Goal: Task Accomplishment & Management: Use online tool/utility

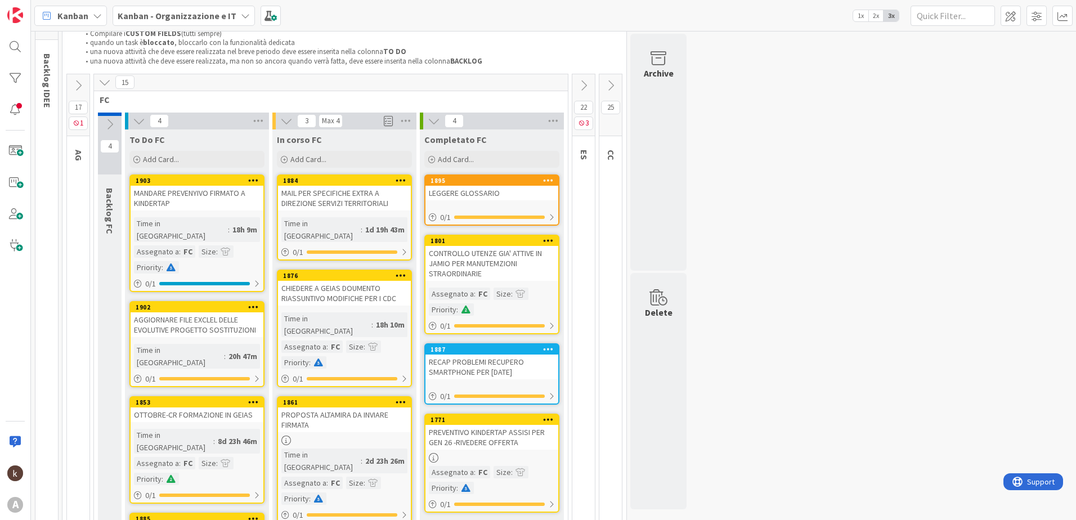
click at [339, 408] on div "PROPOSTA ALTAMIRA DA INVIARE FIRMATA" at bounding box center [344, 420] width 133 height 25
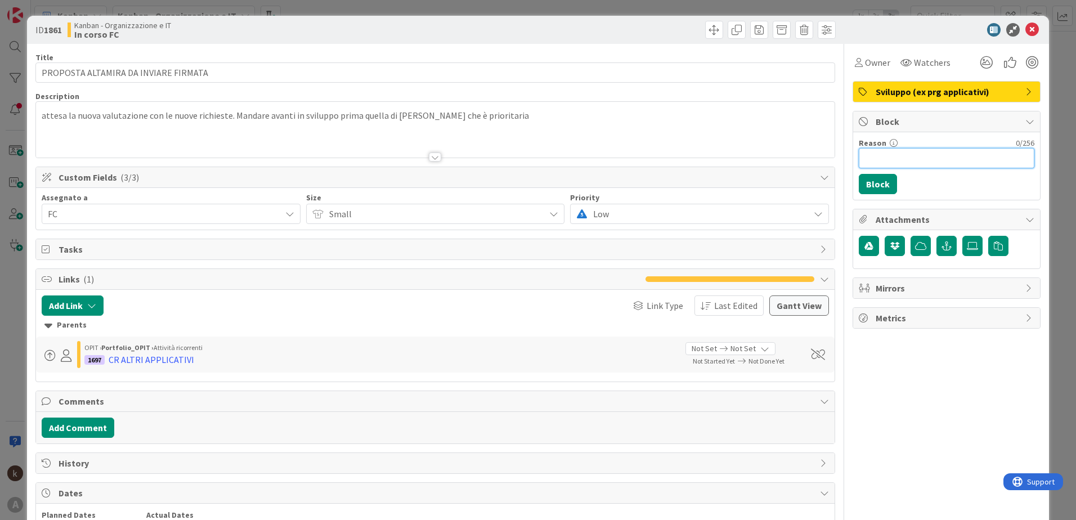
click at [866, 163] on input "Reason" at bounding box center [947, 158] width 176 height 20
type input "attesa conferma de [PERSON_NAME]"
click at [878, 180] on button "Block" at bounding box center [878, 184] width 38 height 20
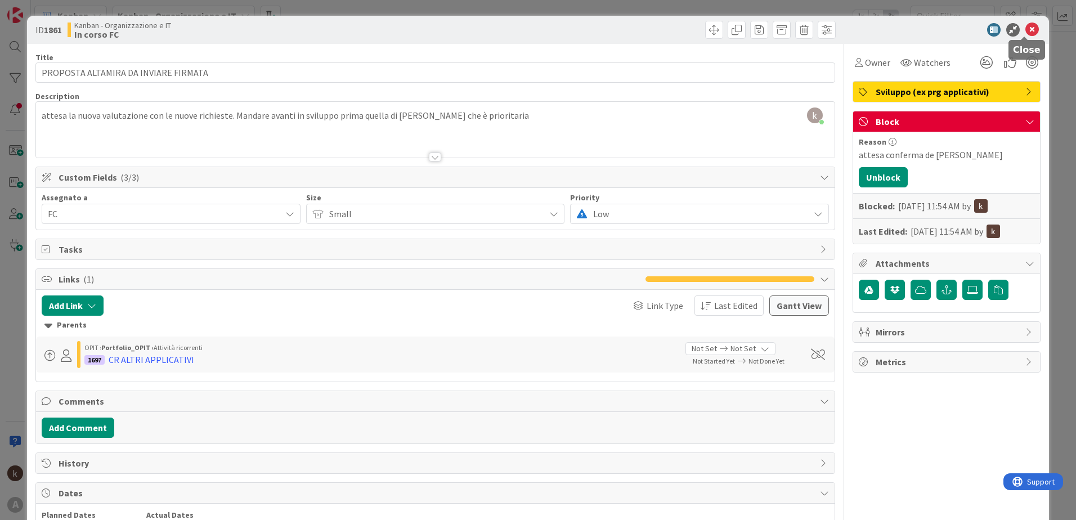
click at [1028, 30] on icon at bounding box center [1033, 30] width 14 height 14
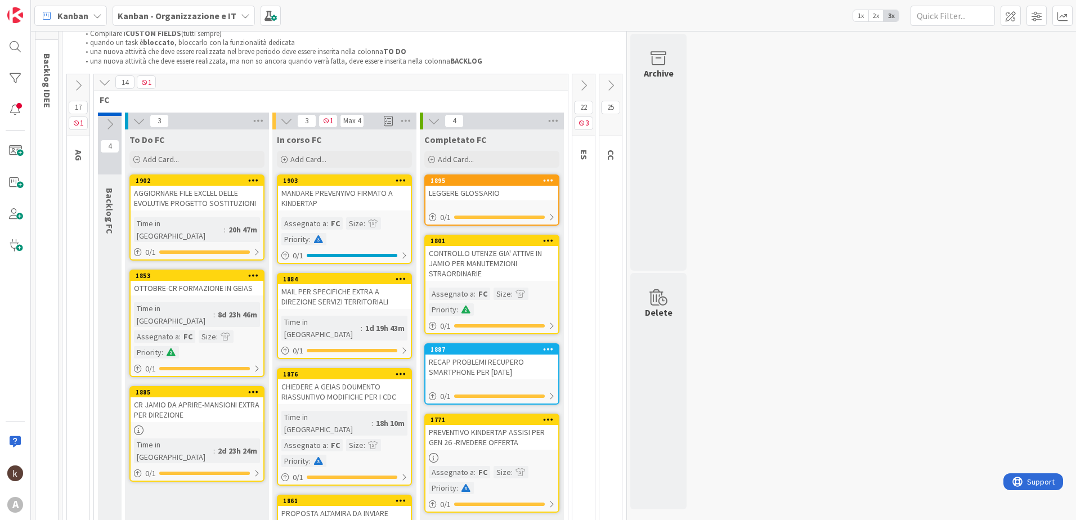
click at [216, 17] on b "Kanban - Organizzazione e IT" at bounding box center [177, 15] width 119 height 11
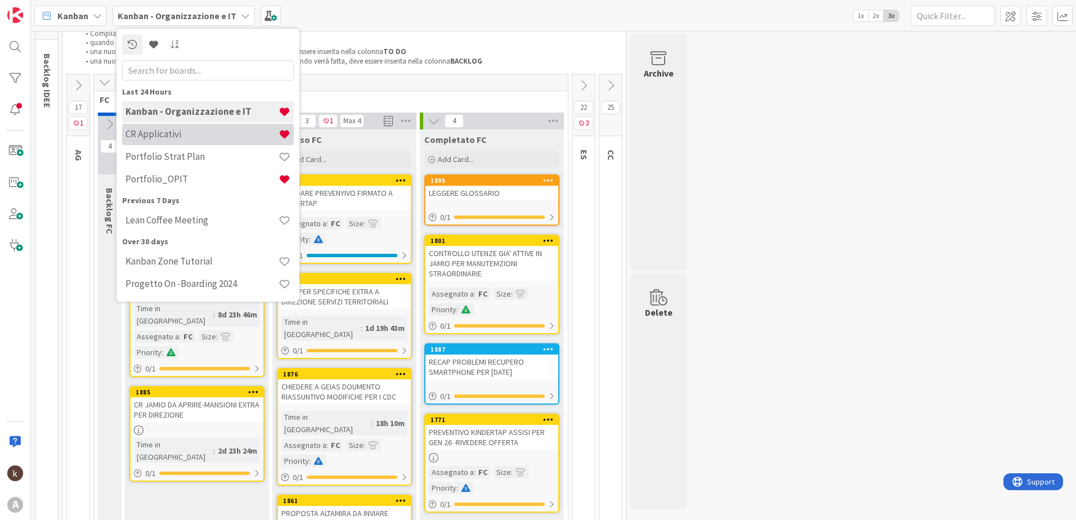
click at [186, 144] on div "CR Applicativi" at bounding box center [208, 134] width 172 height 21
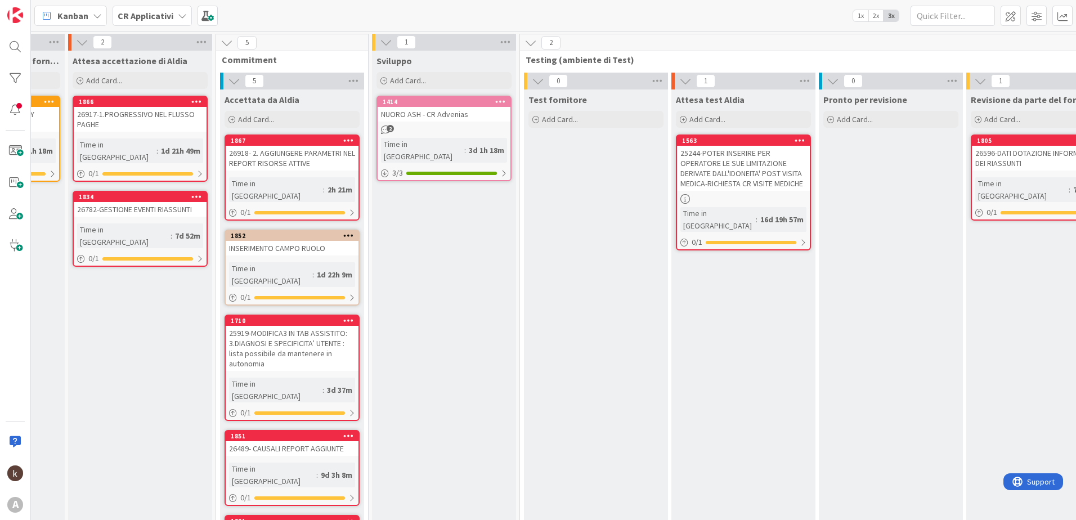
scroll to position [0, 556]
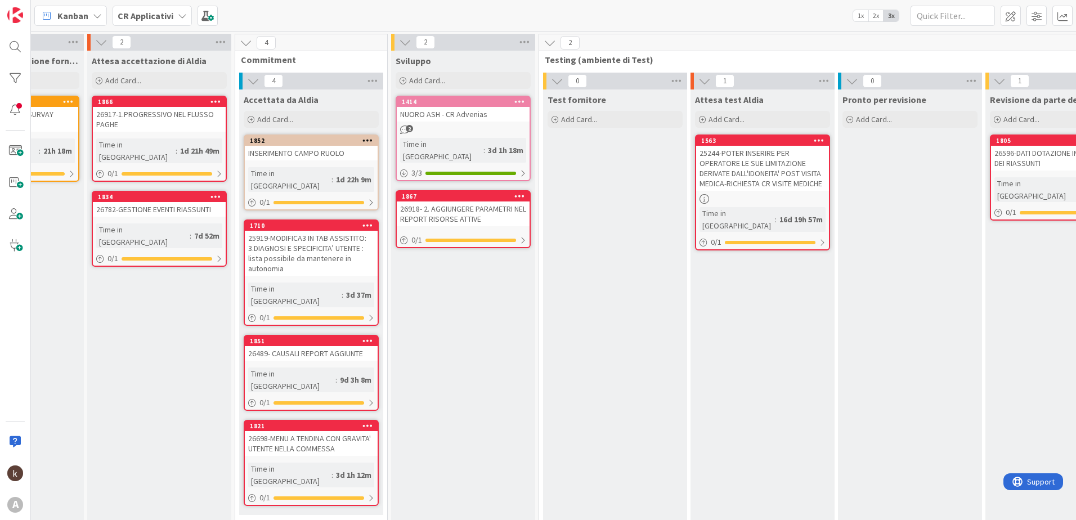
click at [460, 202] on div "26918- 2. AGGIUNGERE PARAMETRI NEL REPORT RISORSE ATTIVE" at bounding box center [463, 214] width 133 height 25
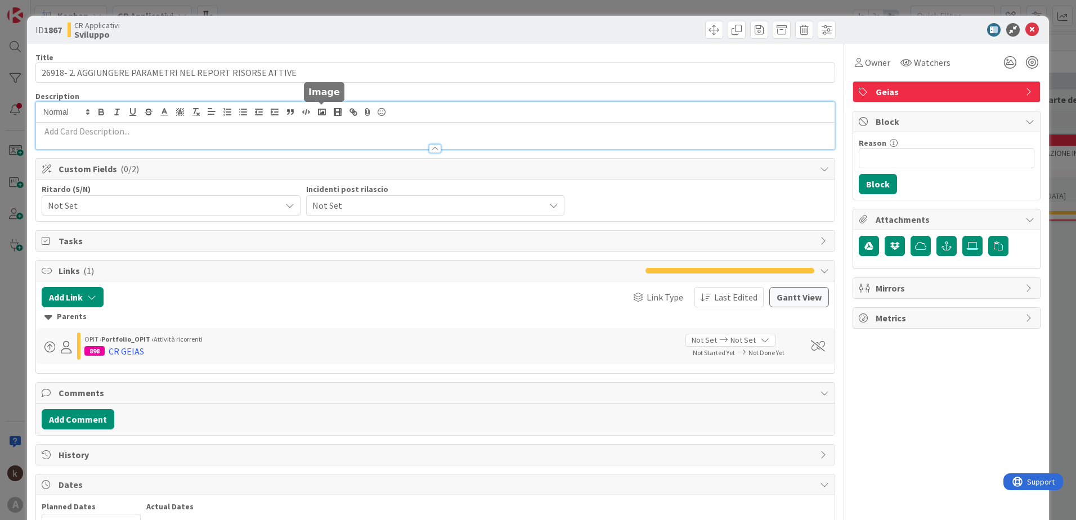
click at [325, 117] on div at bounding box center [435, 125] width 799 height 47
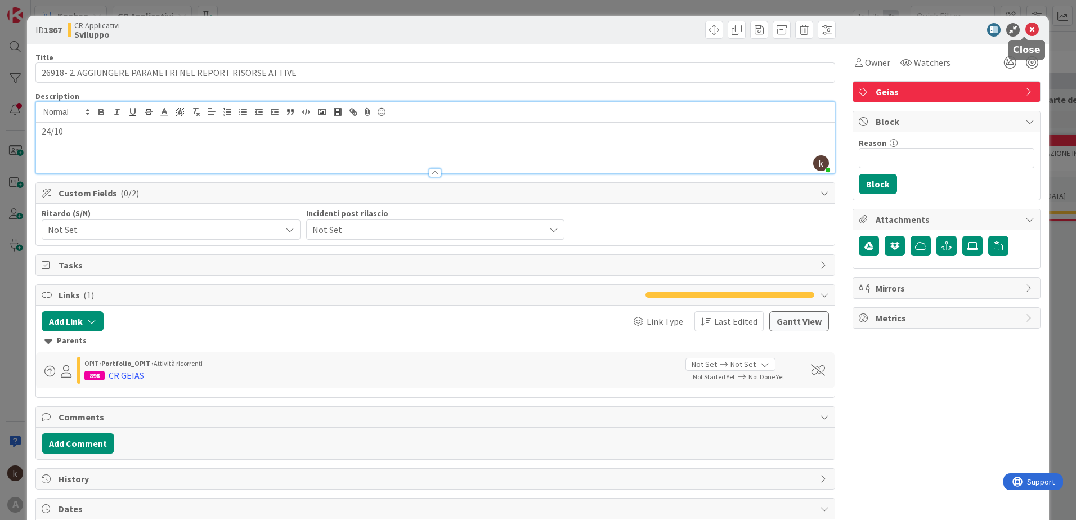
click at [1029, 29] on icon at bounding box center [1033, 30] width 14 height 14
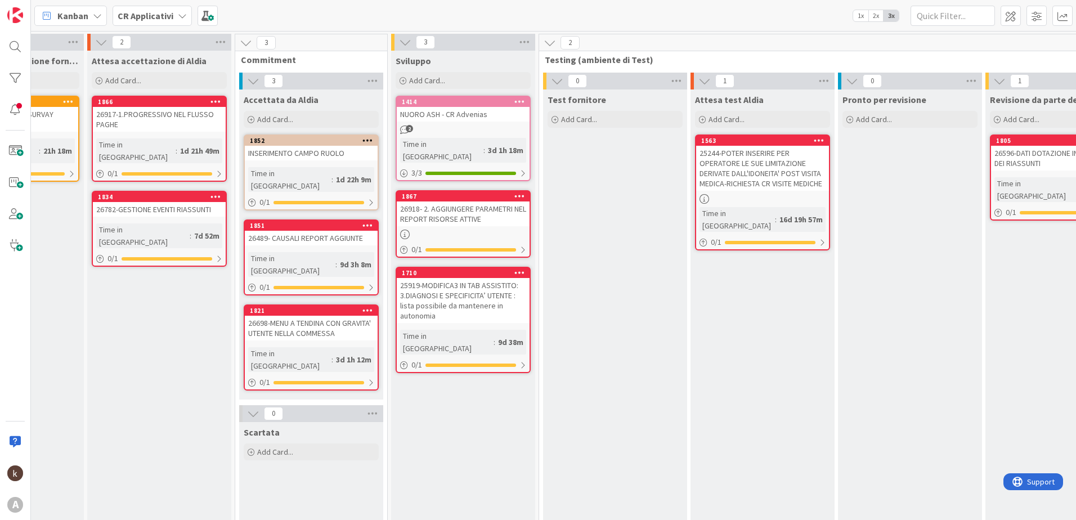
click at [457, 280] on div "25919-MODIFICA3 IN TAB ASSISTITO: 3.DIAGNOSI E SPECIFICITA’ UTENTE : lista poss…" at bounding box center [463, 300] width 133 height 45
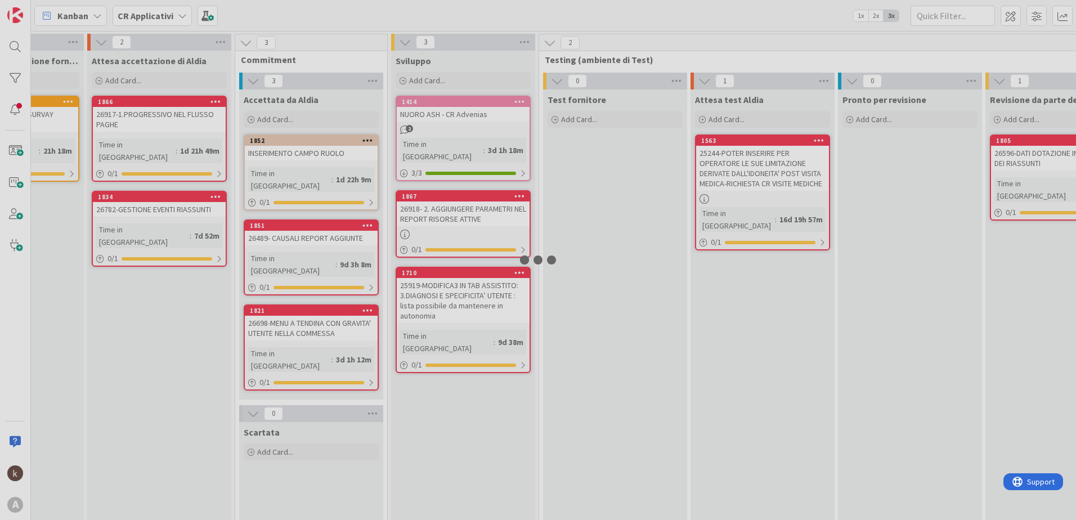
click at [457, 280] on div at bounding box center [538, 260] width 1076 height 520
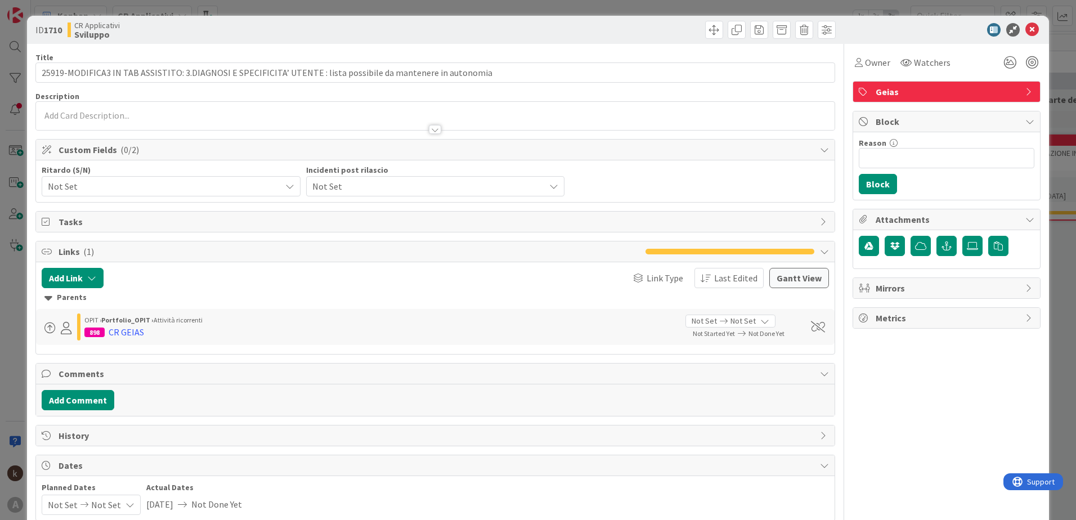
click at [276, 114] on p at bounding box center [436, 115] width 788 height 13
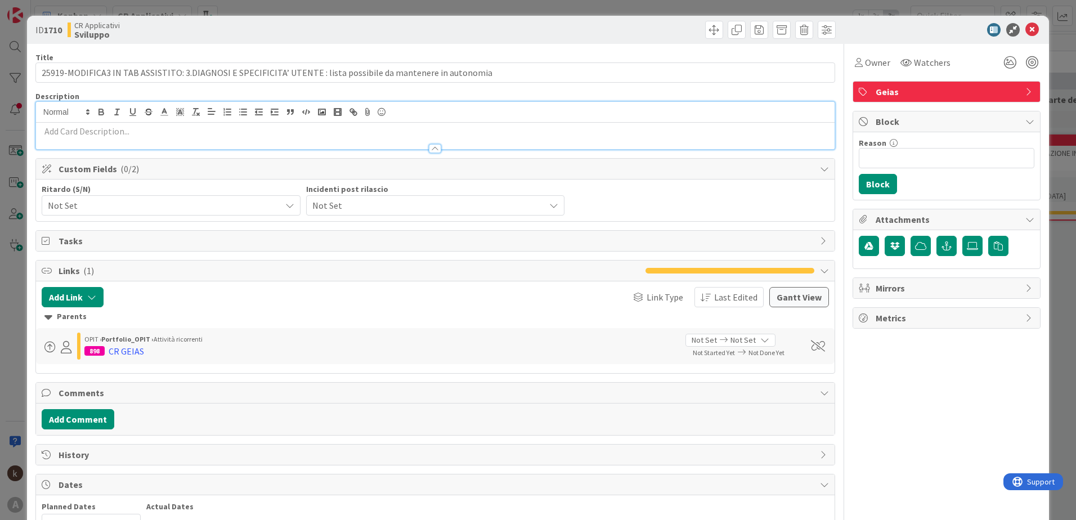
click at [152, 131] on p at bounding box center [436, 131] width 788 height 13
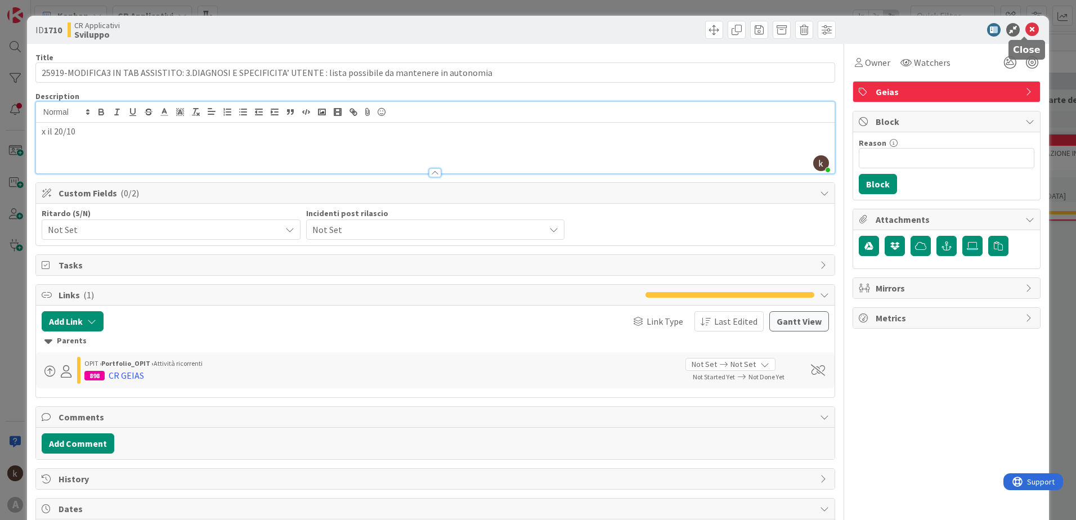
click at [1026, 28] on icon at bounding box center [1033, 30] width 14 height 14
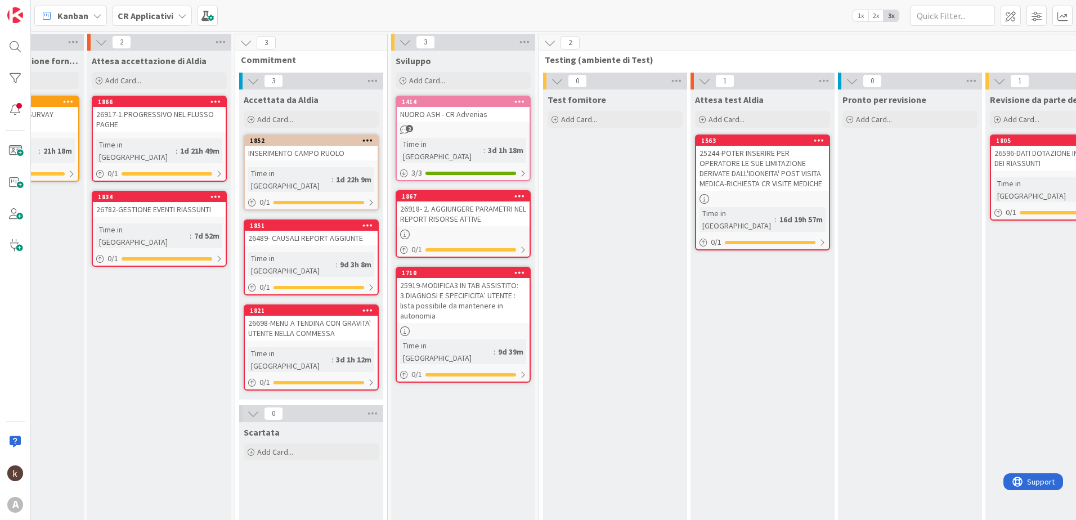
scroll to position [0, 458]
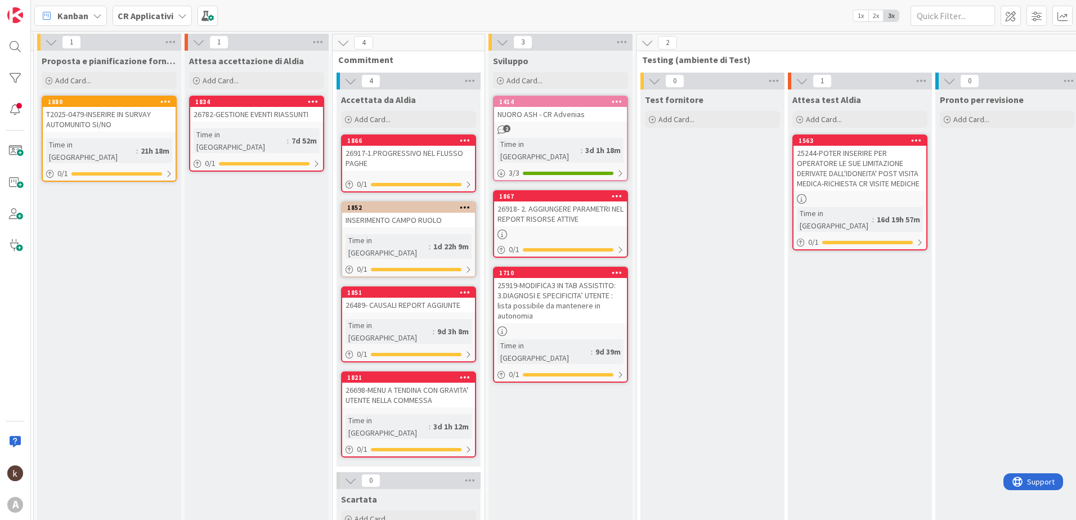
click at [388, 162] on div "26917-1.PROGRESSIVO NEL FLUSSO PAGHE" at bounding box center [408, 158] width 133 height 25
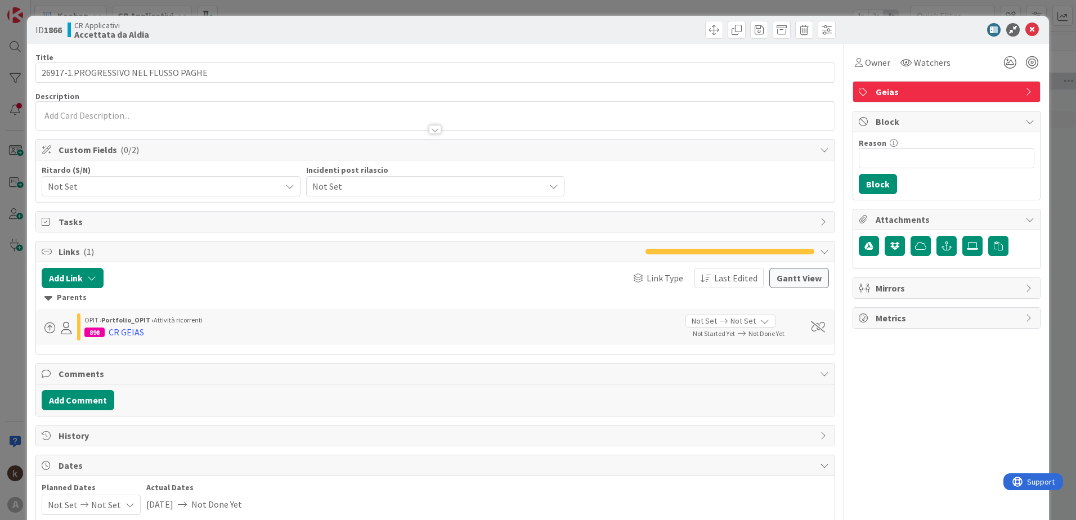
click at [232, 114] on p at bounding box center [436, 115] width 788 height 13
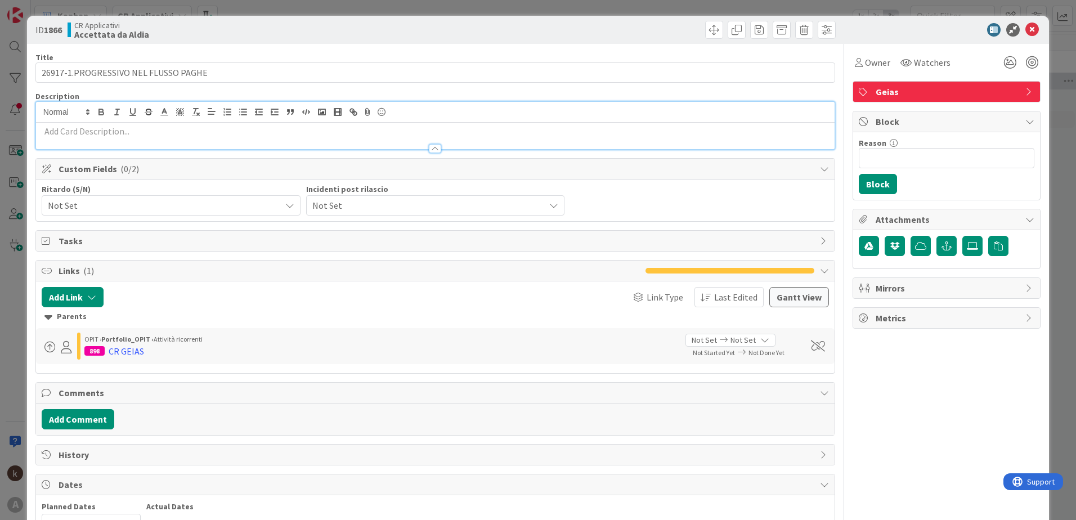
click at [227, 136] on p at bounding box center [436, 131] width 788 height 13
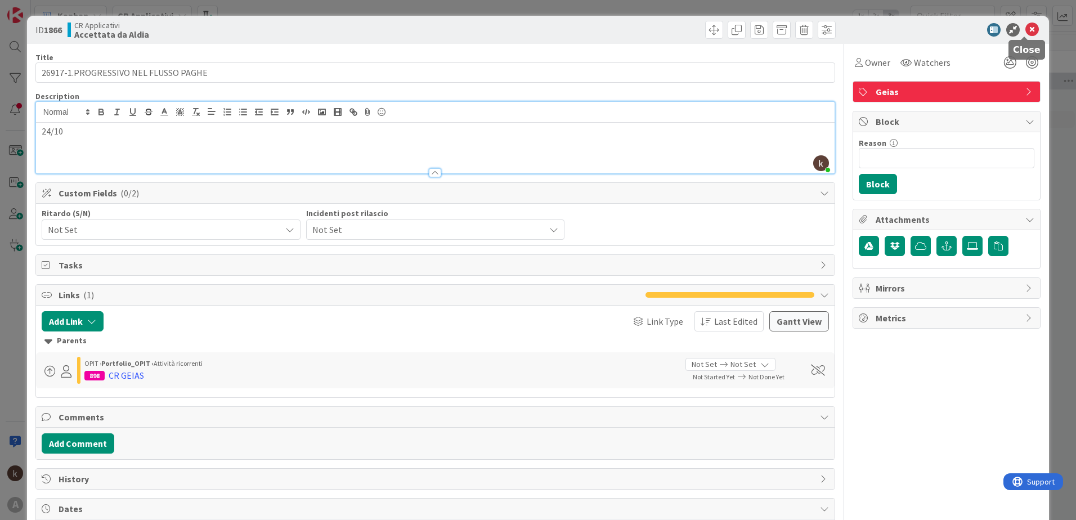
click at [1026, 32] on icon at bounding box center [1033, 30] width 14 height 14
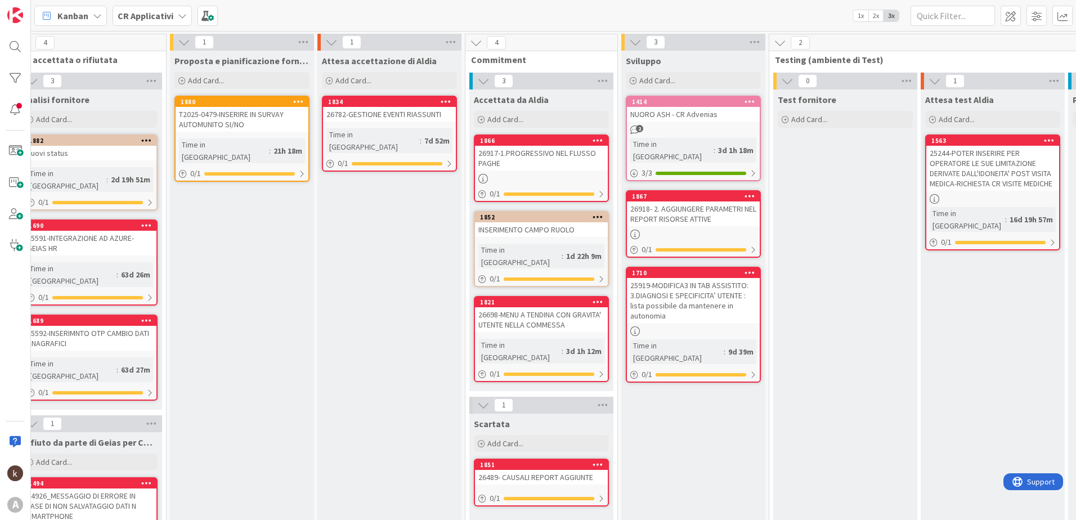
scroll to position [0, 319]
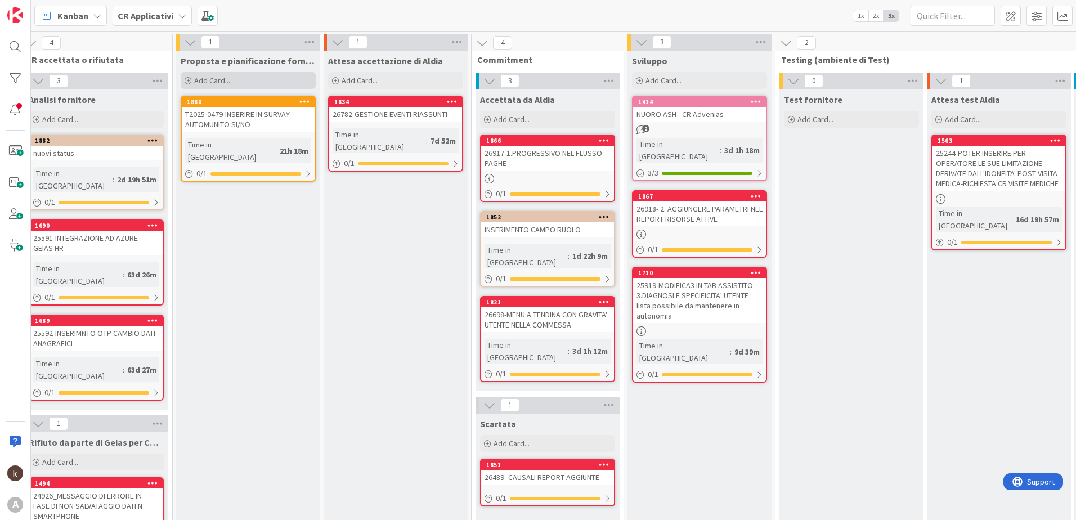
click at [263, 77] on div "Add Card..." at bounding box center [248, 80] width 135 height 17
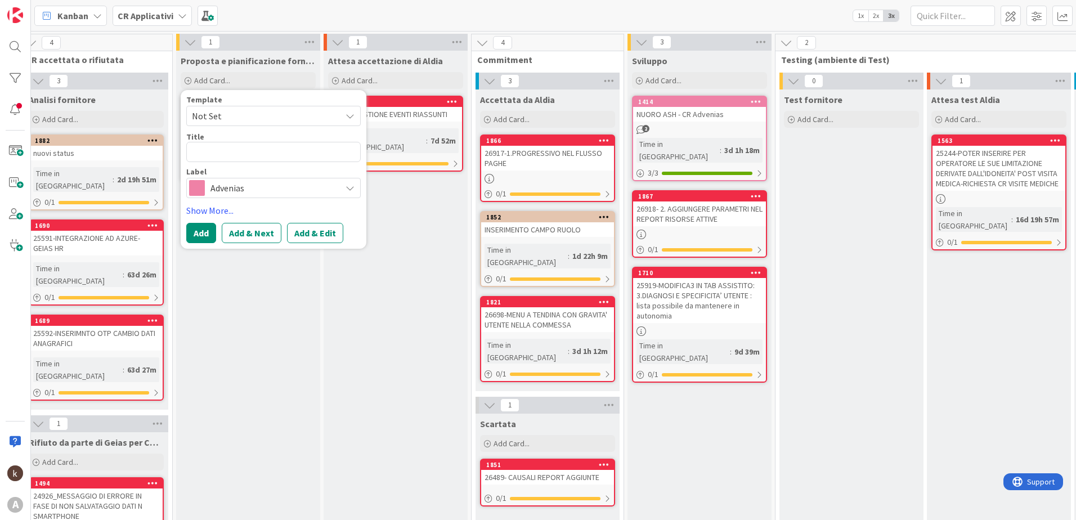
click at [252, 185] on span "Advenias" at bounding box center [273, 188] width 125 height 16
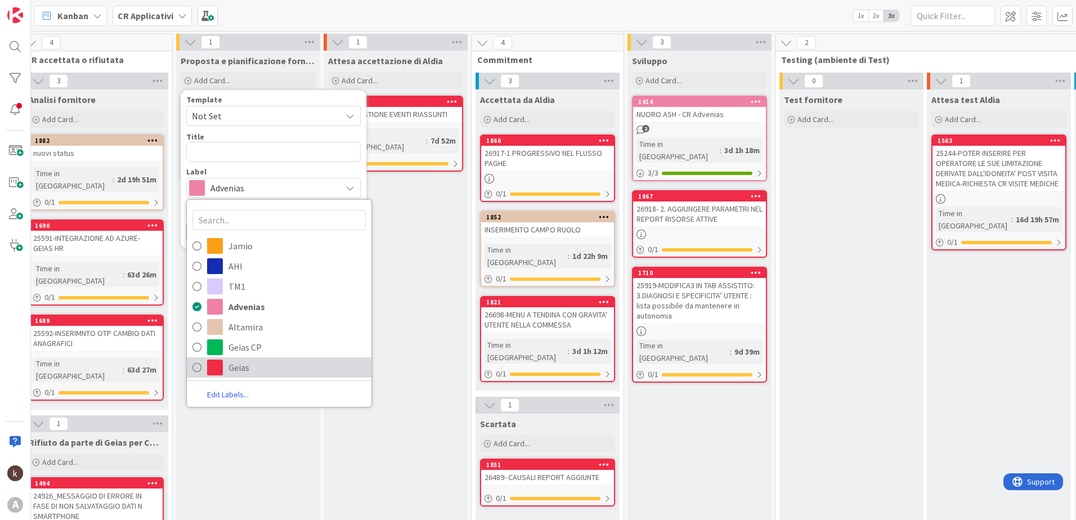
click at [236, 364] on span "Geias" at bounding box center [297, 367] width 137 height 17
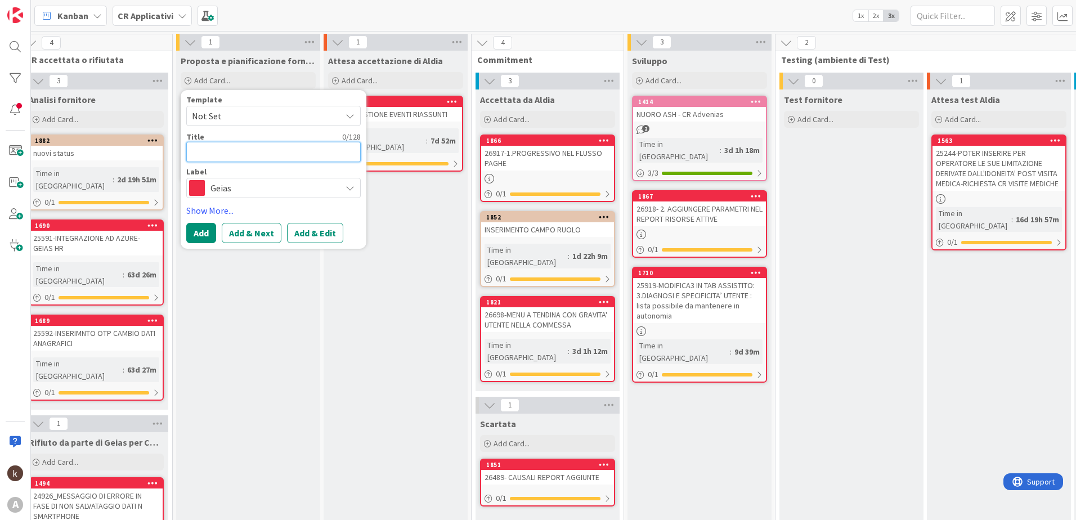
click at [229, 149] on textarea at bounding box center [273, 152] width 175 height 20
paste textarea "26954"
type textarea "x"
type textarea "26954"
type textarea "x"
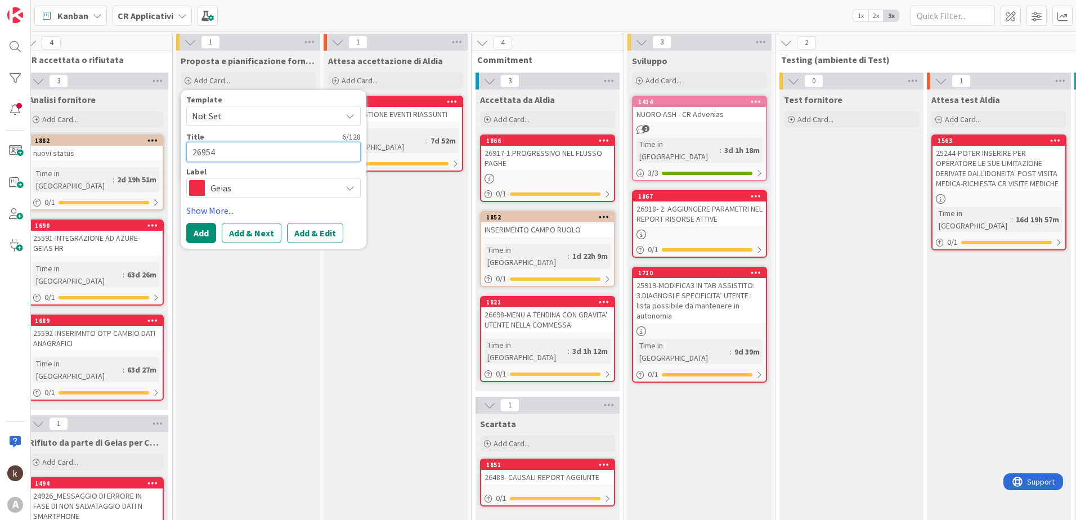
type textarea "26954 -"
type textarea "x"
type textarea "26954 -A"
type textarea "x"
type textarea "26954 -AG"
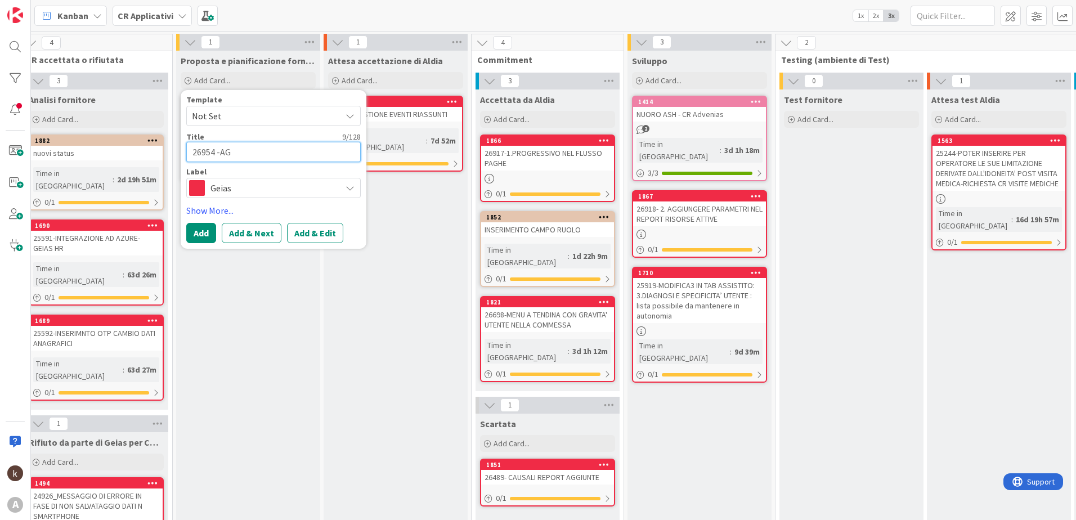
type textarea "x"
type textarea "26954 -AGG"
type textarea "x"
type textarea "26954 -AGGI"
type textarea "x"
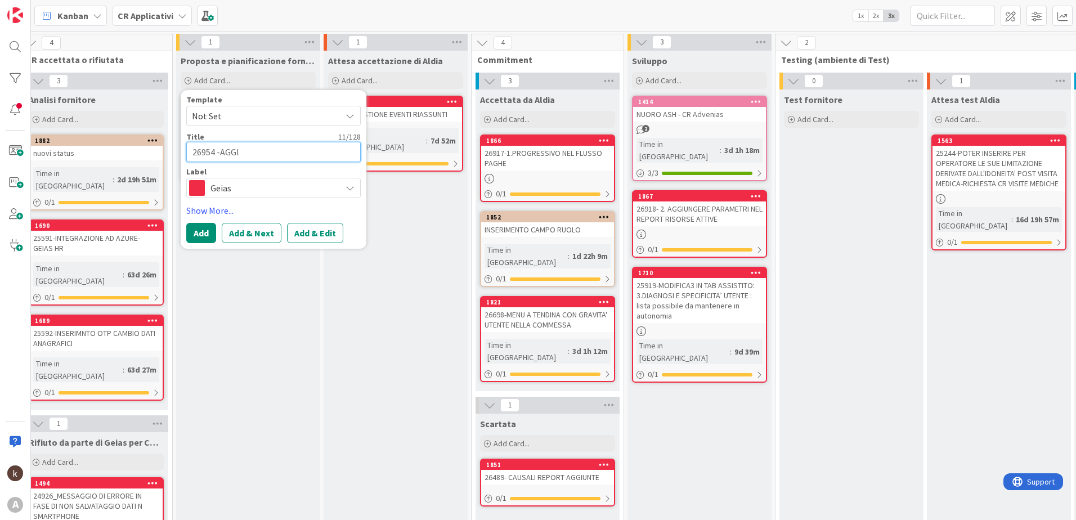
type textarea "26954 -AGGIU"
type textarea "x"
type textarea "26954 -AGGIUN"
type textarea "x"
type textarea "26954 -AGGIUNTA"
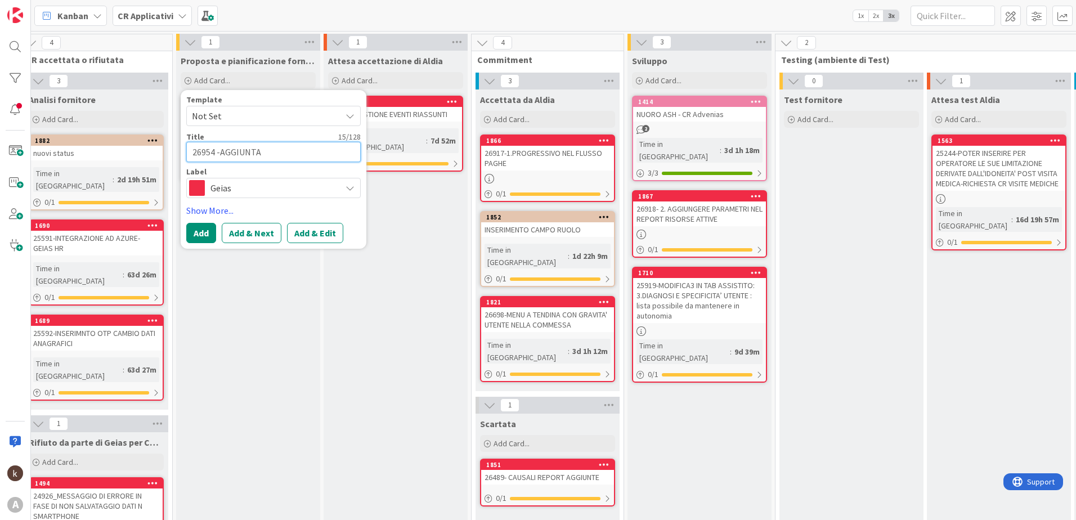
type textarea "x"
type textarea "26954 -AGGIUNTA"
drag, startPoint x: 289, startPoint y: 152, endPoint x: 221, endPoint y: 144, distance: 68.6
click at [221, 144] on textarea "26954 -AGGIUNTA" at bounding box center [273, 152] width 175 height 20
paste textarea "NUOVA TENDINA SU REPORT ASSISTITI TOTALIZZATO PER ASSISTITO"
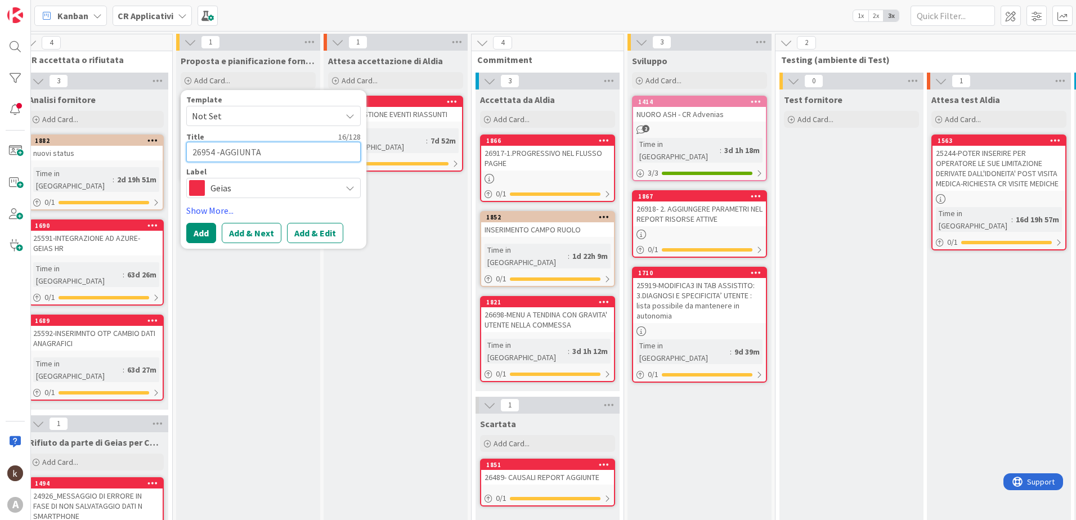
type textarea "x"
type textarea "26954 -NUOVA TENDINA SU REPORT ASSISTITI TOTALIZZATO PER ASSISTITO"
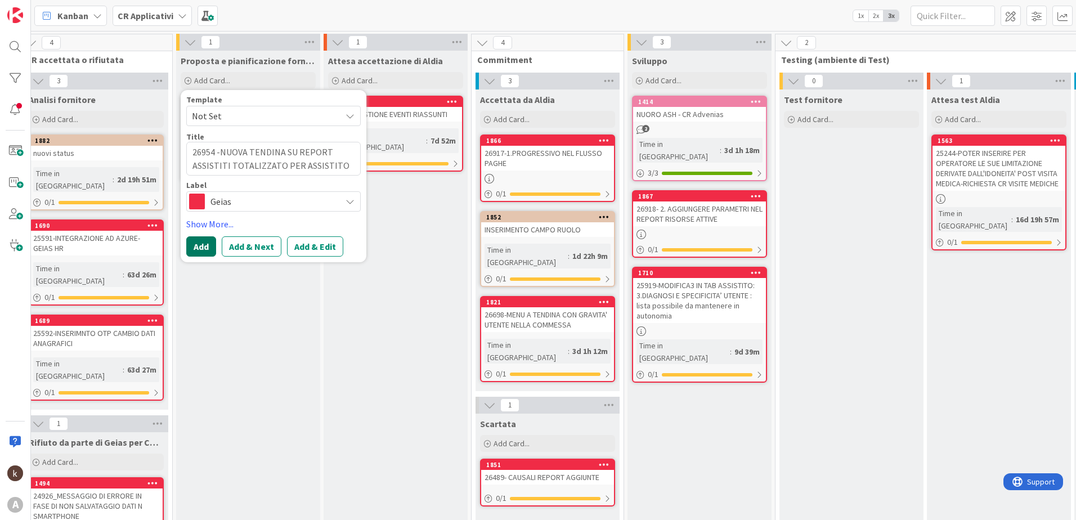
click at [200, 243] on button "Add" at bounding box center [201, 246] width 30 height 20
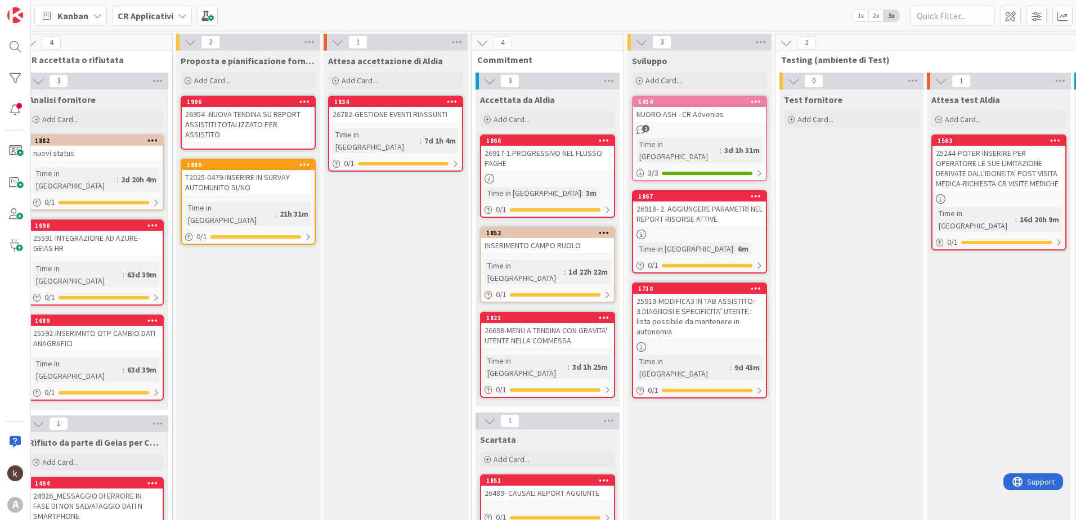
click at [233, 114] on div "26954 -NUOVA TENDINA SU REPORT ASSISTITI TOTALIZZATO PER ASSISTITO" at bounding box center [248, 124] width 133 height 35
click at [233, 114] on div "1 Richiesta del business CR che utilizza risorse per più di 30 giorni deve dive…" at bounding box center [553, 275] width 1045 height 489
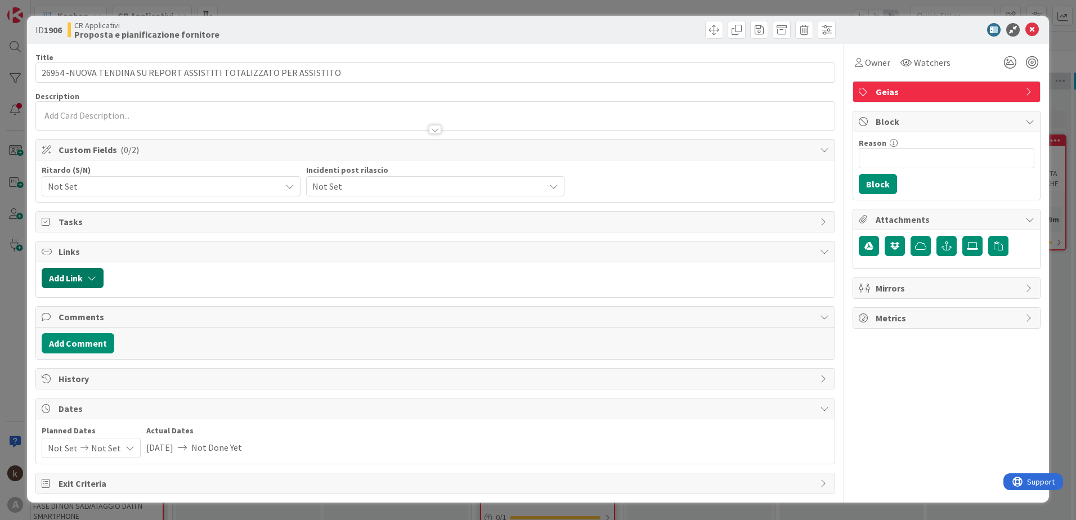
click at [67, 281] on button "Add Link" at bounding box center [73, 278] width 62 height 20
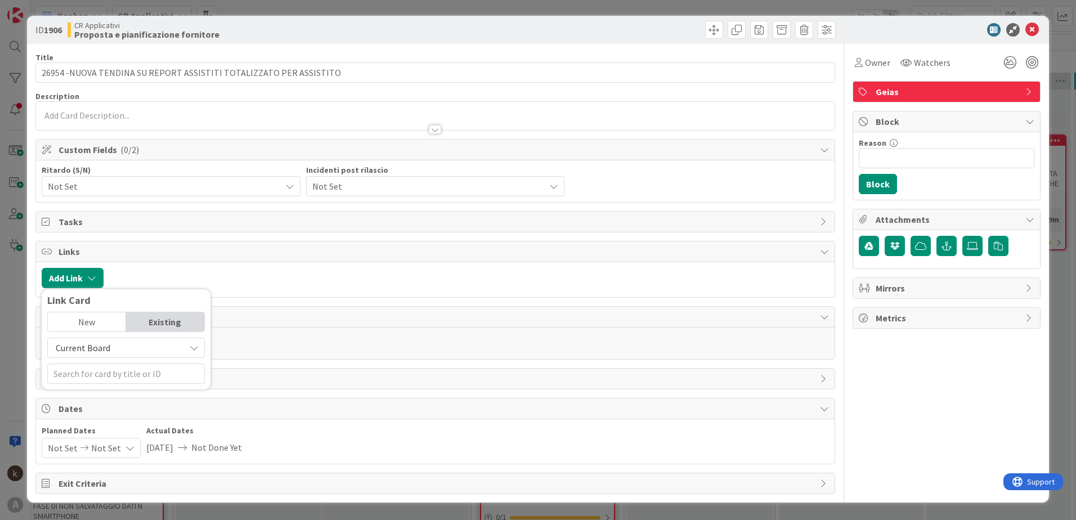
click at [76, 341] on span "Current Board" at bounding box center [116, 348] width 126 height 16
click at [92, 394] on span "All Boards" at bounding box center [131, 394] width 156 height 17
click at [80, 377] on input "text" at bounding box center [126, 374] width 158 height 20
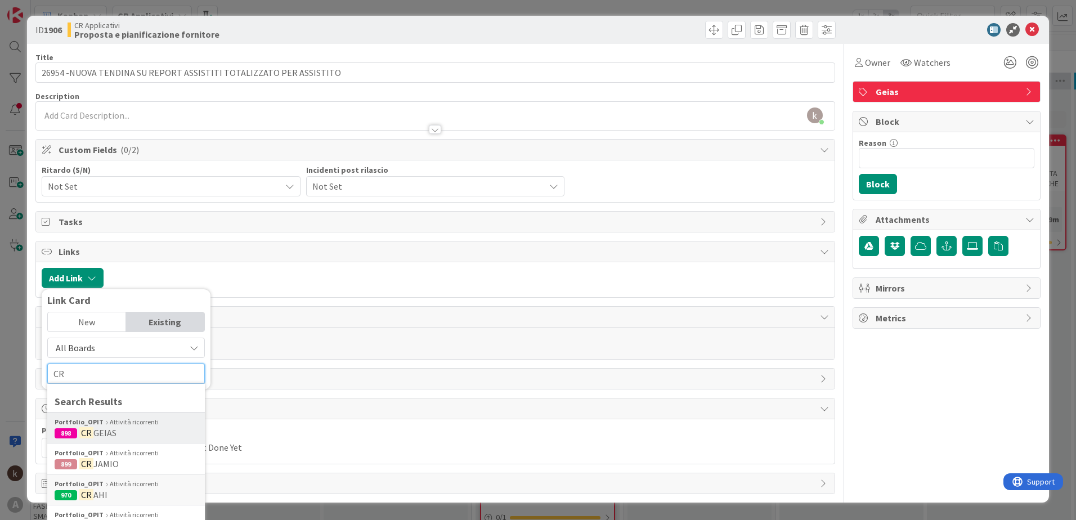
type input "CR"
click at [99, 425] on div "Portfolio_OPIT Attività ricorrenti" at bounding box center [126, 422] width 143 height 10
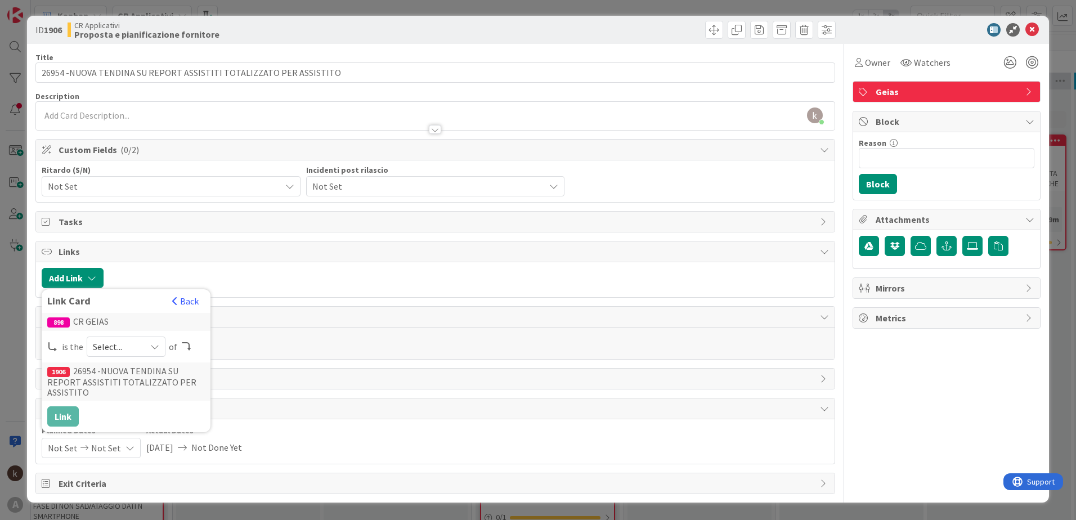
click at [123, 339] on span "Select..." at bounding box center [116, 347] width 47 height 16
click at [124, 367] on span "parent" at bounding box center [185, 373] width 127 height 17
click at [65, 412] on button "Link" at bounding box center [63, 416] width 32 height 20
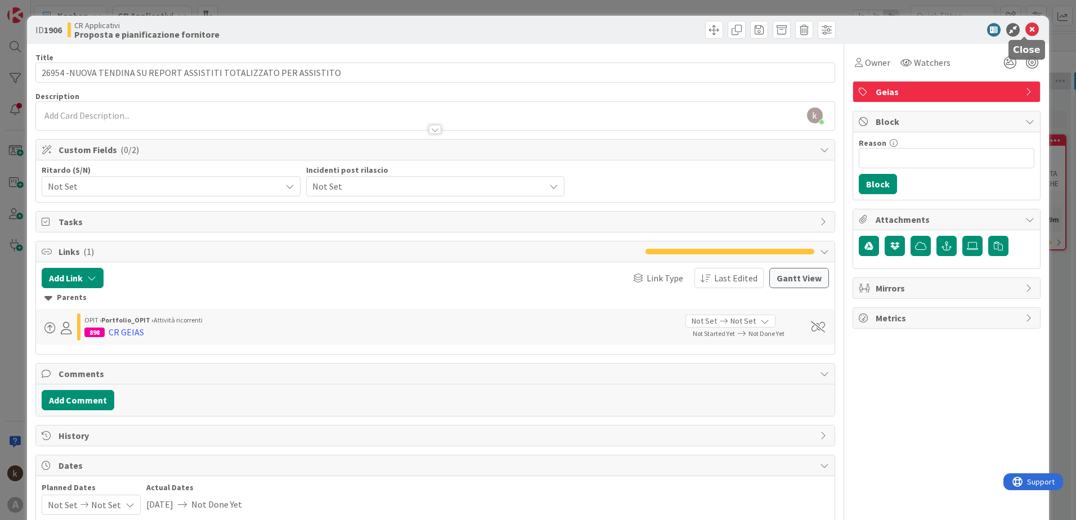
click at [1026, 28] on icon at bounding box center [1033, 30] width 14 height 14
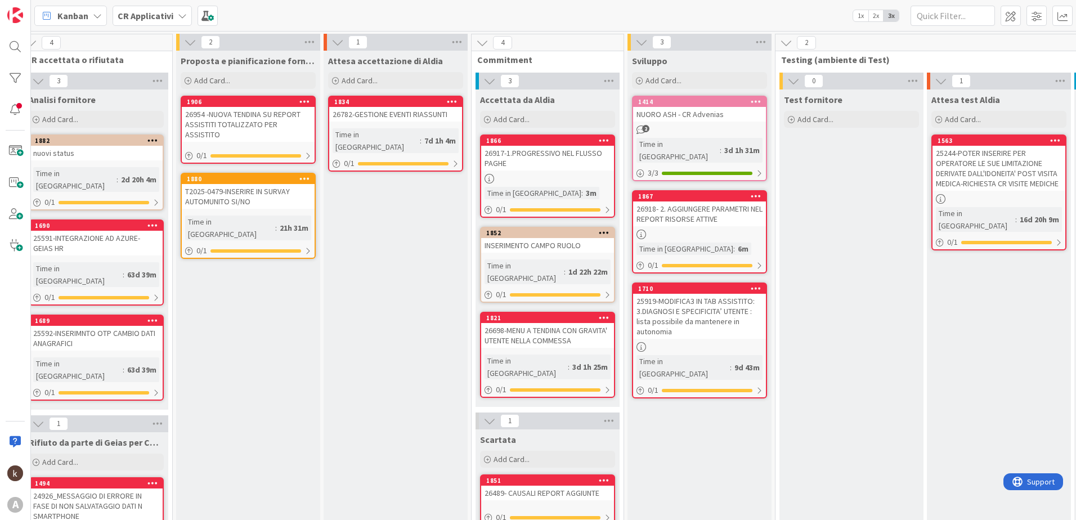
click at [260, 111] on div "26954 -NUOVA TENDINA SU REPORT ASSISTITI TOTALIZZATO PER ASSISTITO" at bounding box center [248, 124] width 133 height 35
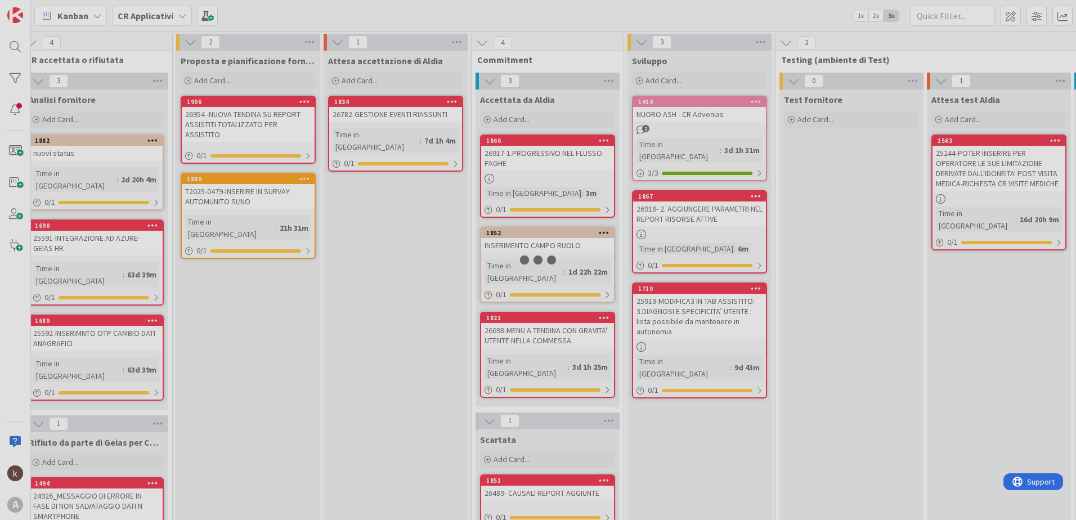
click at [260, 111] on div at bounding box center [538, 260] width 1076 height 520
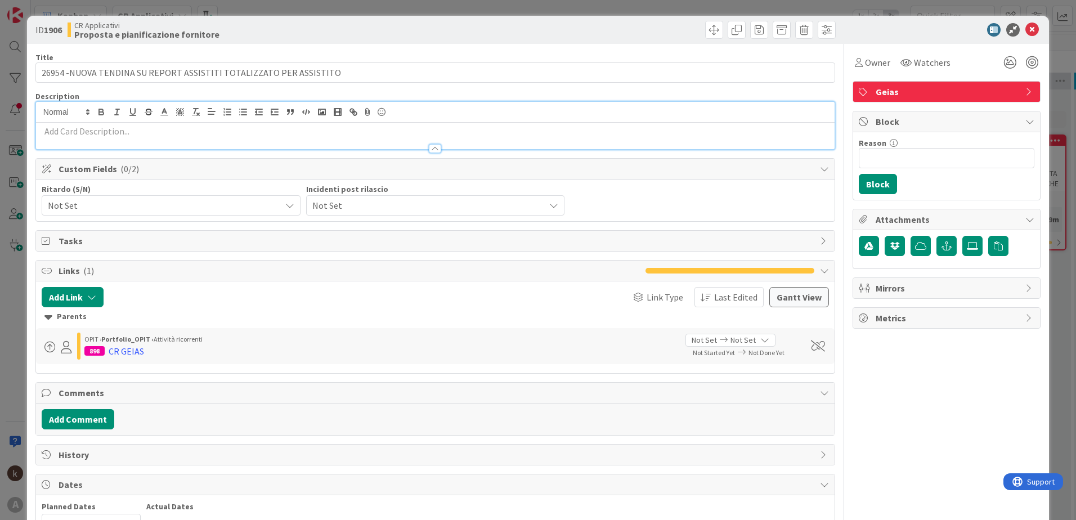
click at [253, 111] on div at bounding box center [435, 125] width 799 height 47
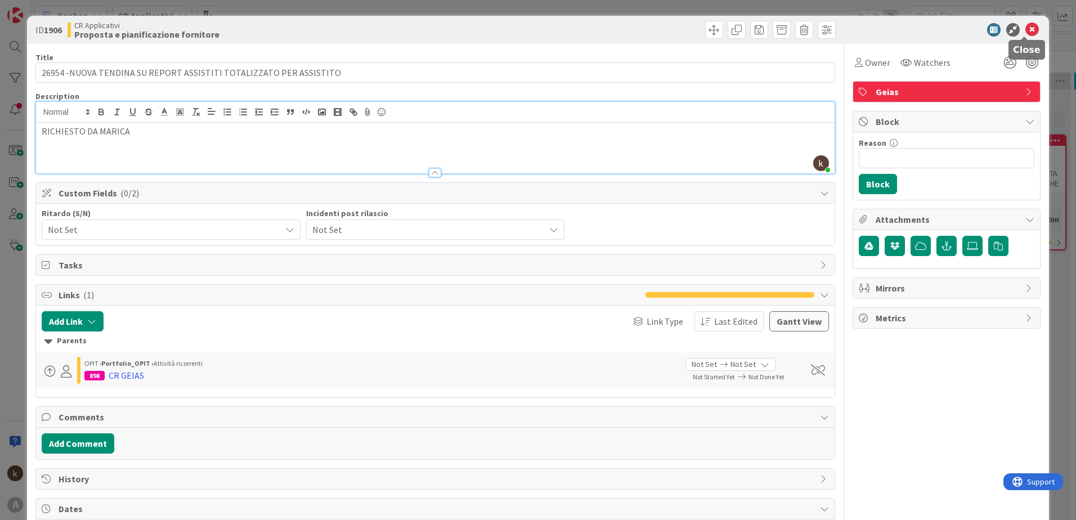
click at [1026, 30] on icon at bounding box center [1033, 30] width 14 height 14
